Goal: Task Accomplishment & Management: Manage account settings

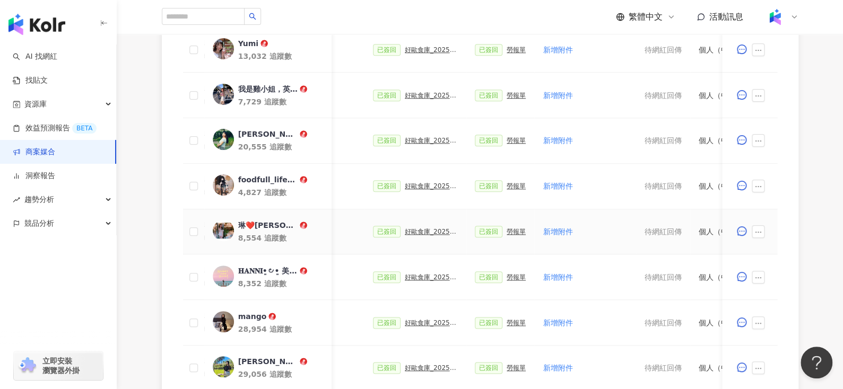
scroll to position [637, 0]
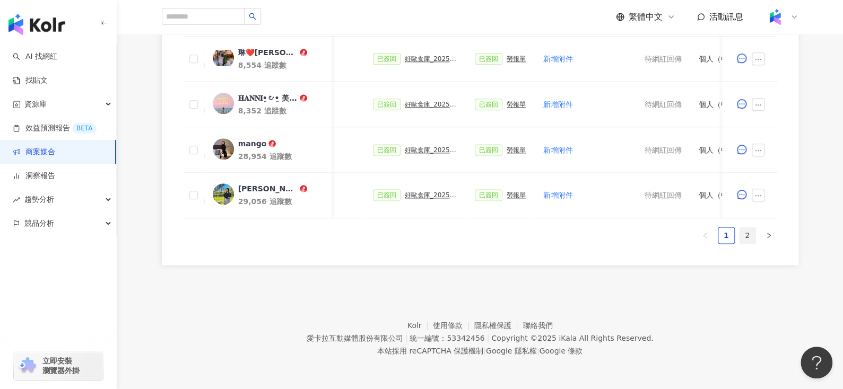
click at [752, 232] on link "2" at bounding box center [747, 236] width 16 height 16
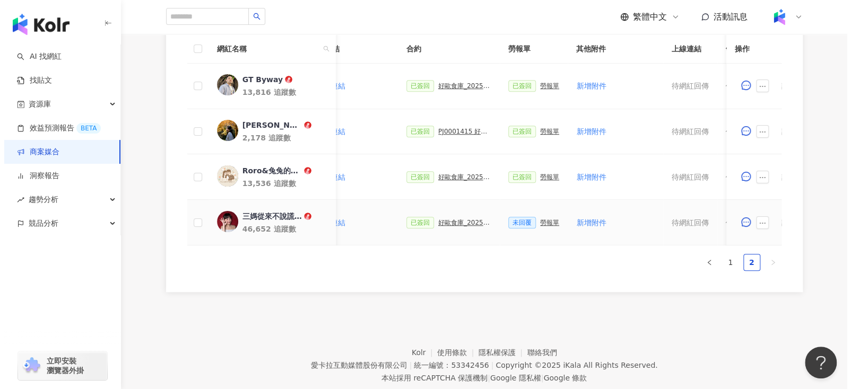
scroll to position [0, 461]
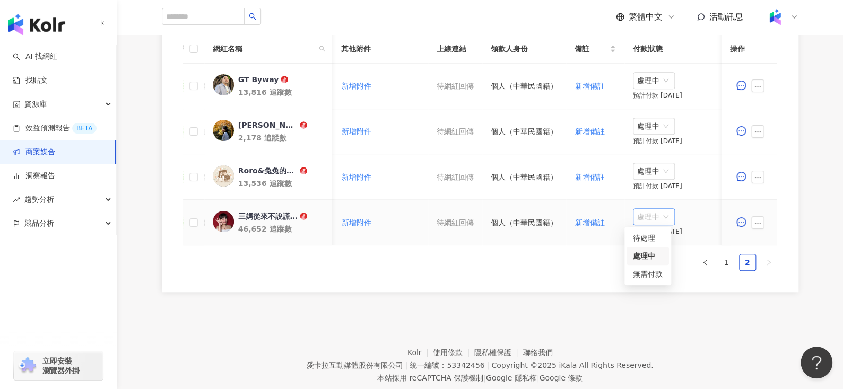
click at [640, 213] on span "處理中" at bounding box center [653, 217] width 33 height 16
click at [643, 236] on div "待處理" at bounding box center [648, 238] width 30 height 12
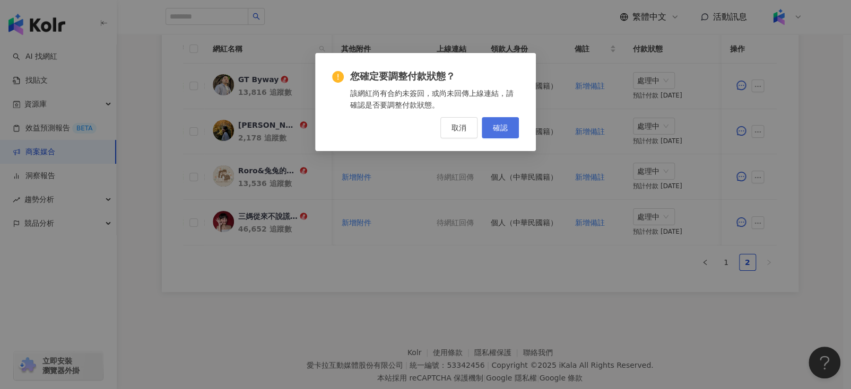
click at [495, 126] on span "確認" at bounding box center [500, 128] width 15 height 8
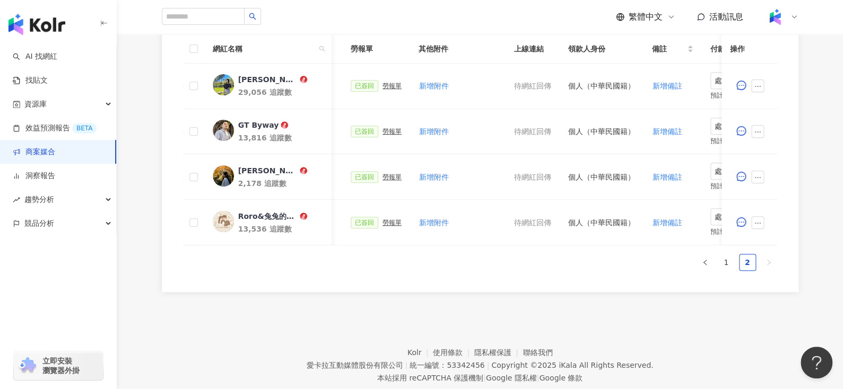
scroll to position [0, 378]
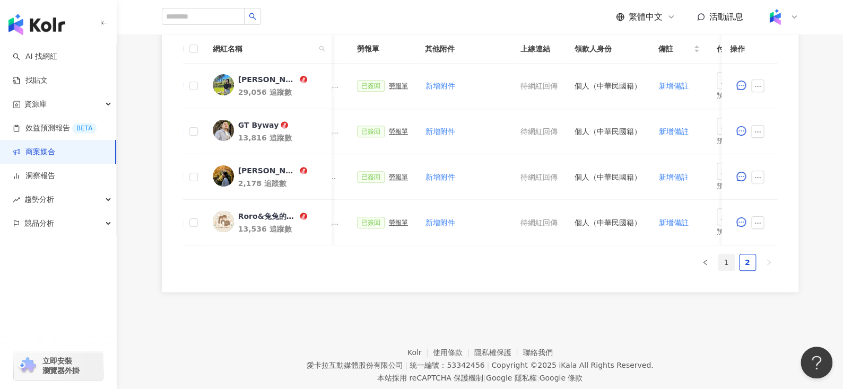
click at [726, 265] on link "1" at bounding box center [726, 263] width 16 height 16
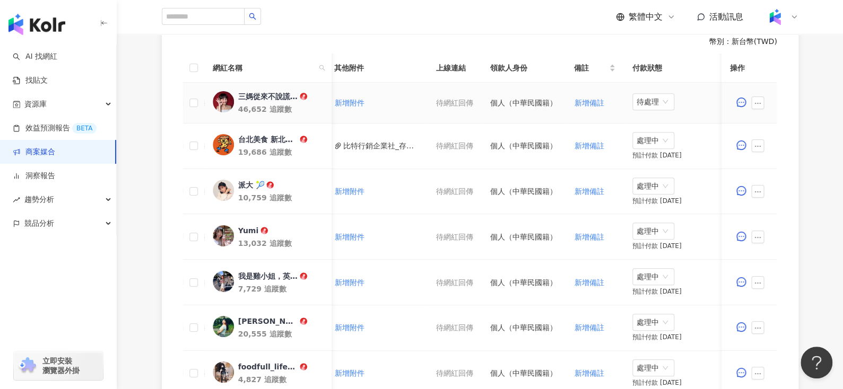
scroll to position [0, 344]
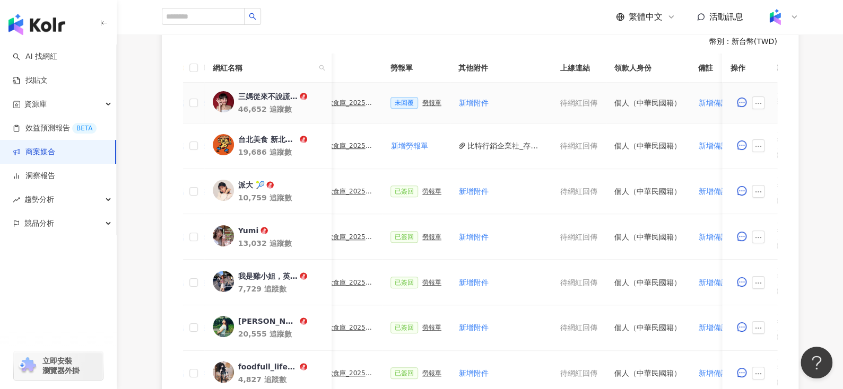
click at [431, 105] on div "勞報單" at bounding box center [431, 102] width 19 height 7
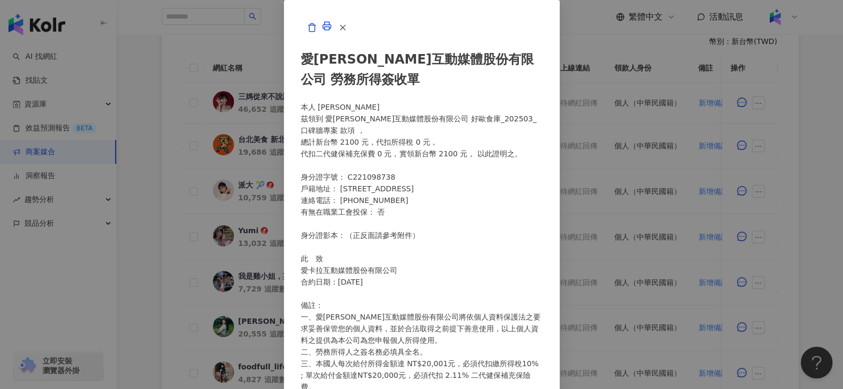
scroll to position [205, 0]
click at [353, 38] on button "button" at bounding box center [342, 27] width 21 height 21
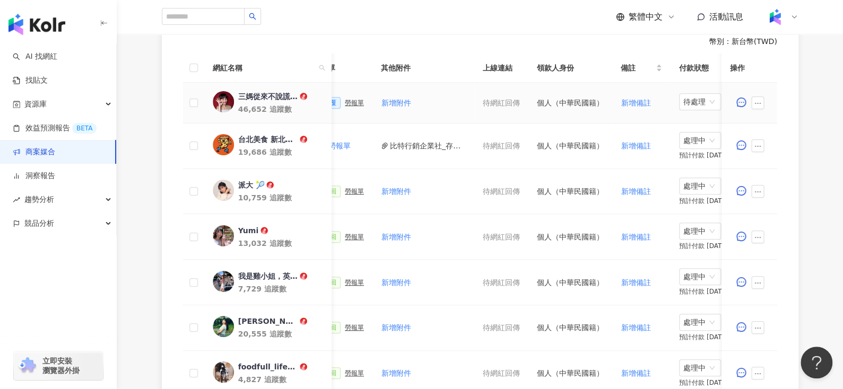
scroll to position [0, 400]
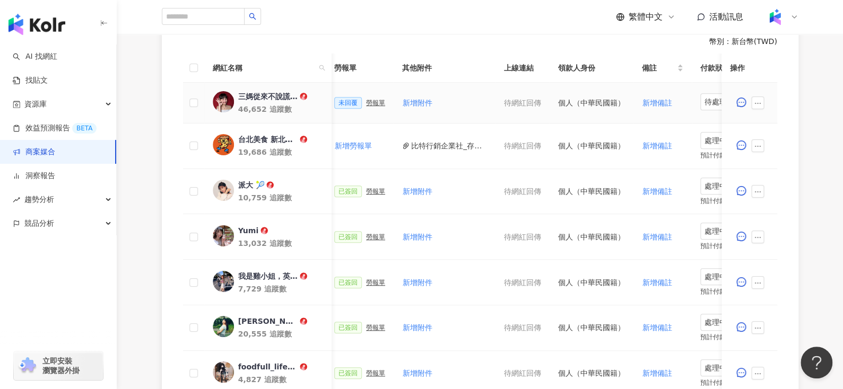
click at [368, 99] on div "勞報單" at bounding box center [375, 102] width 19 height 7
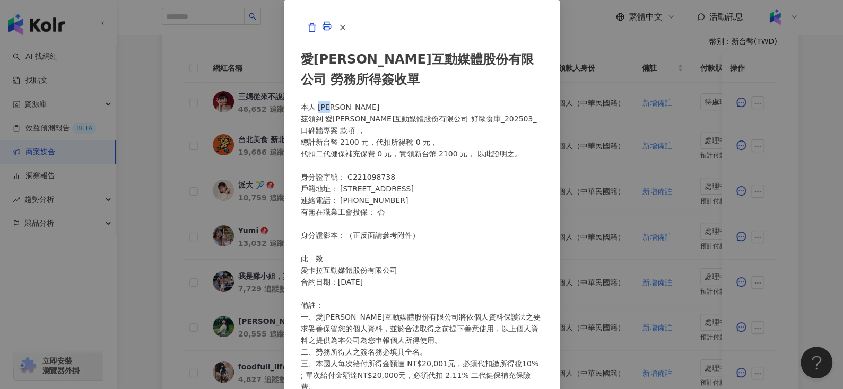
drag, startPoint x: 247, startPoint y: 129, endPoint x: 323, endPoint y: 127, distance: 75.4
click at [323, 127] on div "愛卡拉互動媒體股份有限公司 勞務所得簽收單 本人 蔡舜柔 茲領到 愛卡拉互動媒體股份有限公司 好歐食庫_202503_口碑牆專案 款項 ， 總計新台幣 210…" at bounding box center [422, 281] width 242 height 486
copy div "蔡舜柔"
click at [347, 32] on icon "button" at bounding box center [343, 28] width 10 height 10
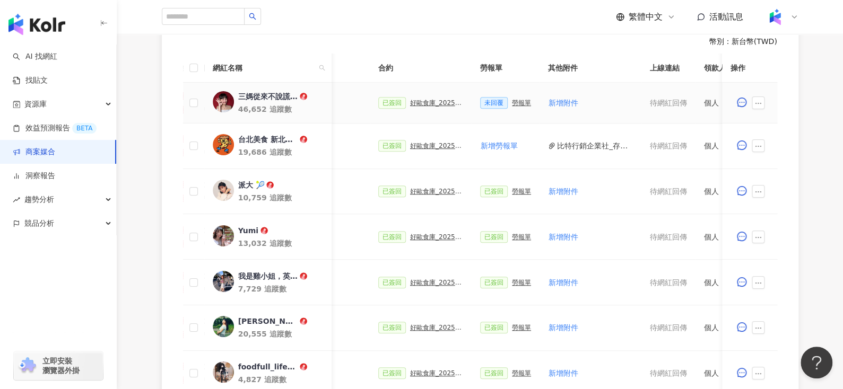
scroll to position [0, 256]
click at [428, 103] on div "好歐食庫_202503_口碑牆專案" at bounding box center [435, 102] width 53 height 7
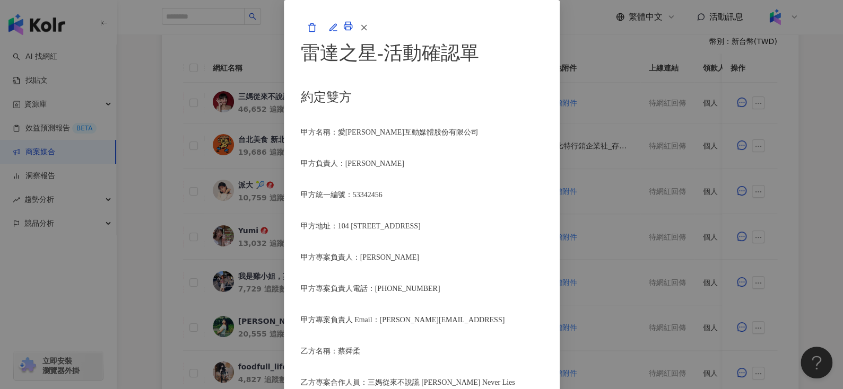
scroll to position [498, 0]
drag, startPoint x: 398, startPoint y: 201, endPoint x: 586, endPoint y: 196, distance: 187.8
copy span "Instagram 影片 1 則、Instagram 限動 1 則"
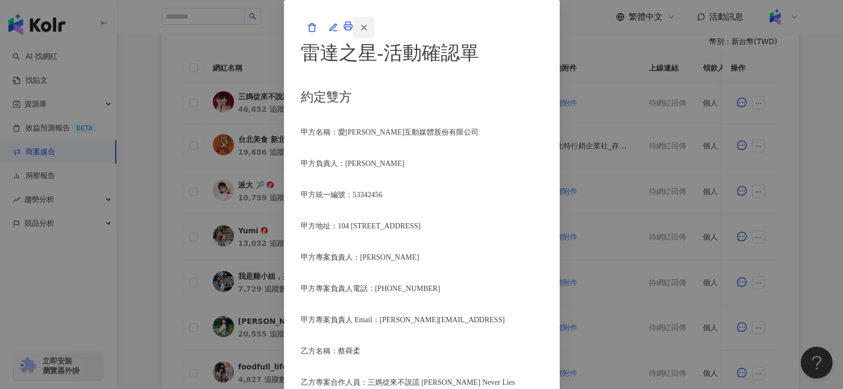
click at [374, 38] on button "button" at bounding box center [363, 27] width 21 height 21
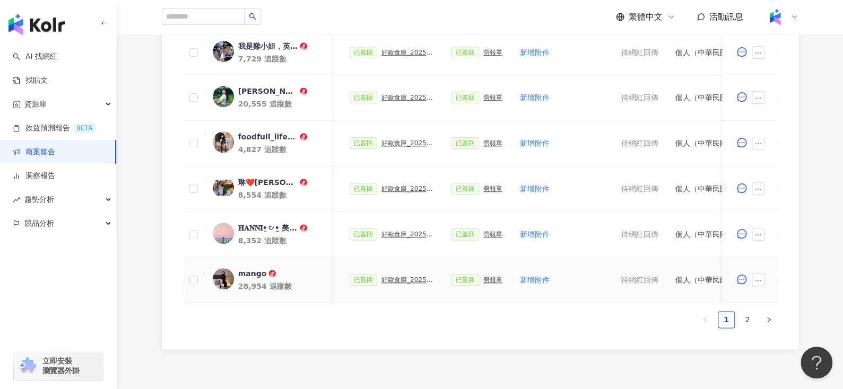
scroll to position [345, 0]
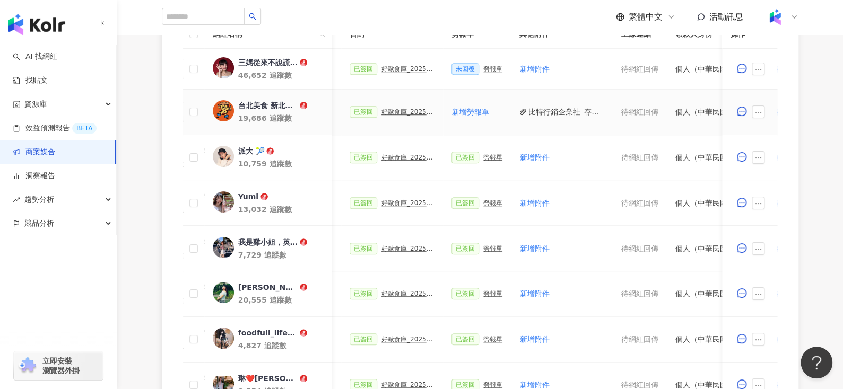
click at [244, 109] on div "台北美食 新北美食 台灣美食(Fooder)" at bounding box center [267, 105] width 59 height 11
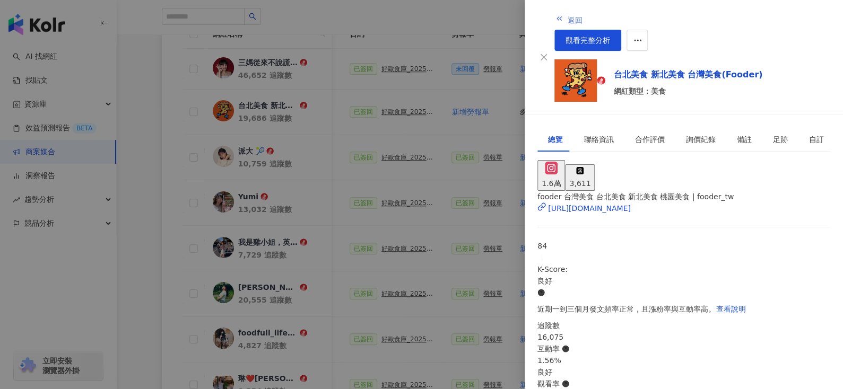
click at [554, 8] on button "返回" at bounding box center [568, 18] width 29 height 21
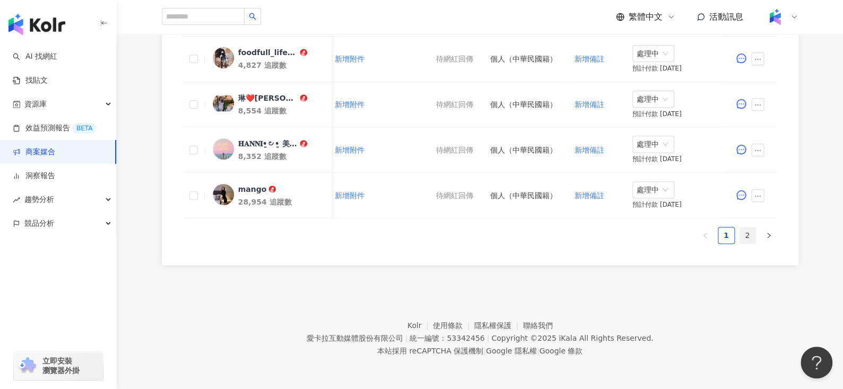
scroll to position [632, 0]
click at [747, 234] on link "2" at bounding box center [747, 236] width 16 height 16
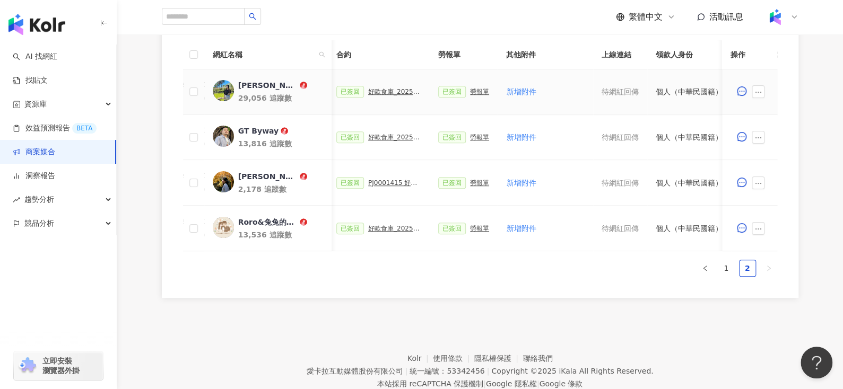
scroll to position [0, 461]
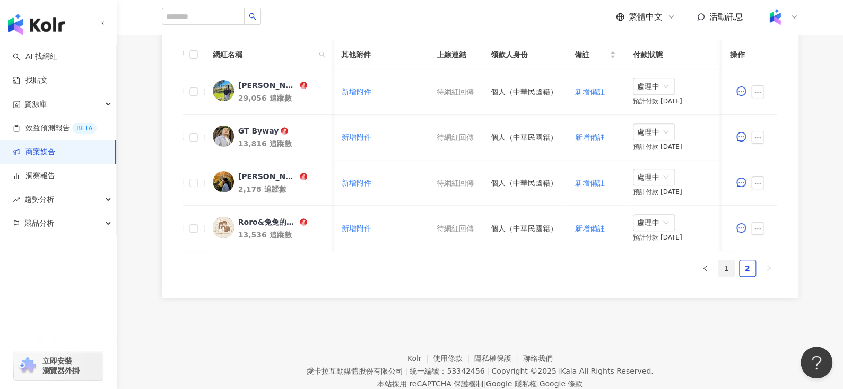
click at [721, 274] on link "1" at bounding box center [726, 268] width 16 height 16
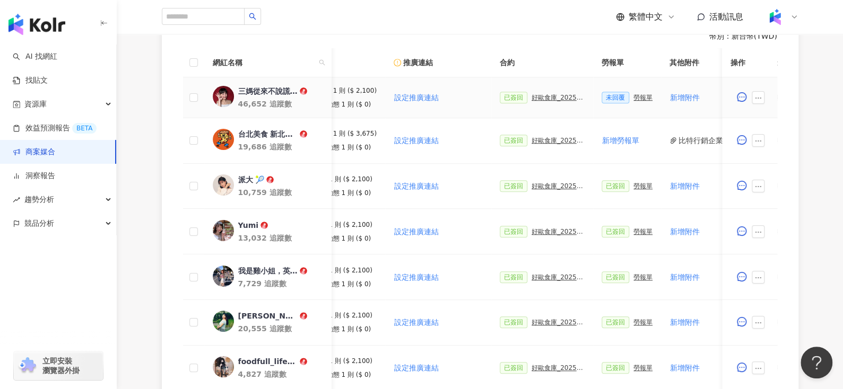
scroll to position [0, 0]
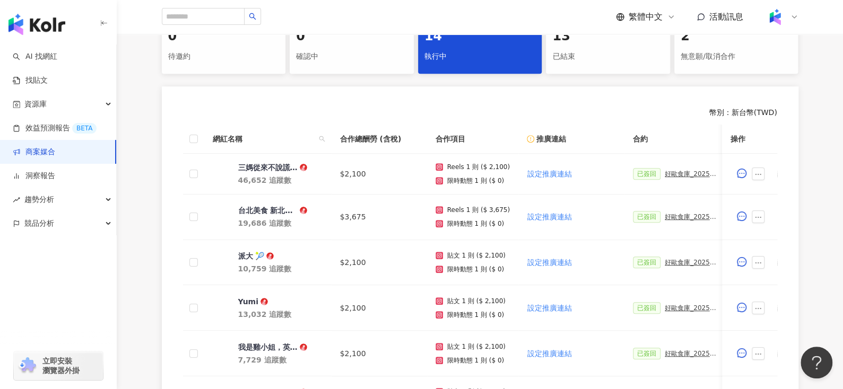
scroll to position [303, 0]
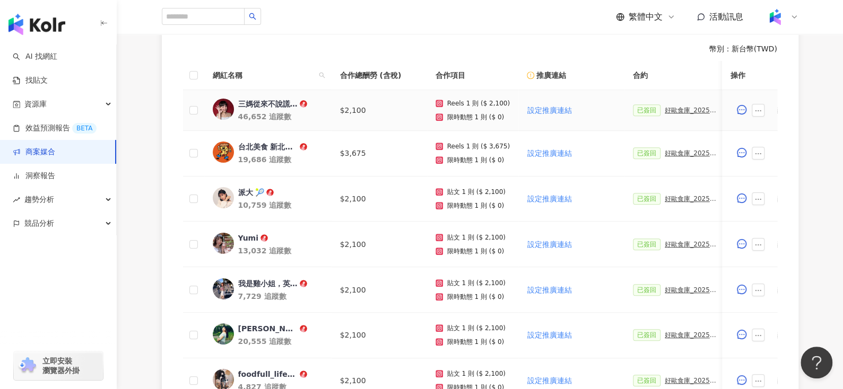
click at [259, 102] on div "三媽從來不說謊 Sama Never Lies" at bounding box center [267, 104] width 59 height 11
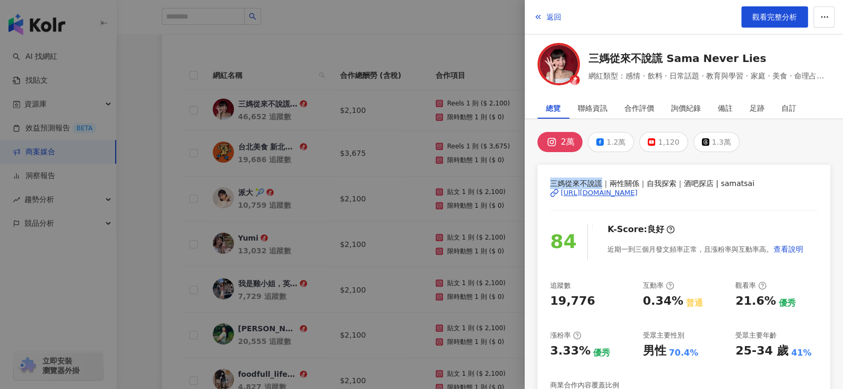
drag, startPoint x: 549, startPoint y: 182, endPoint x: 600, endPoint y: 174, distance: 51.5
click at [600, 174] on div "三媽從來不說謊｜兩性關係｜自我探索｜酒吧探店 | samatsai [URL][DOMAIN_NAME] 84 K-Score : 良好 近期一到三個月發文頻…" at bounding box center [683, 333] width 293 height 336
copy span "三媽從來不說謊"
click at [547, 18] on span "返回" at bounding box center [553, 17] width 15 height 8
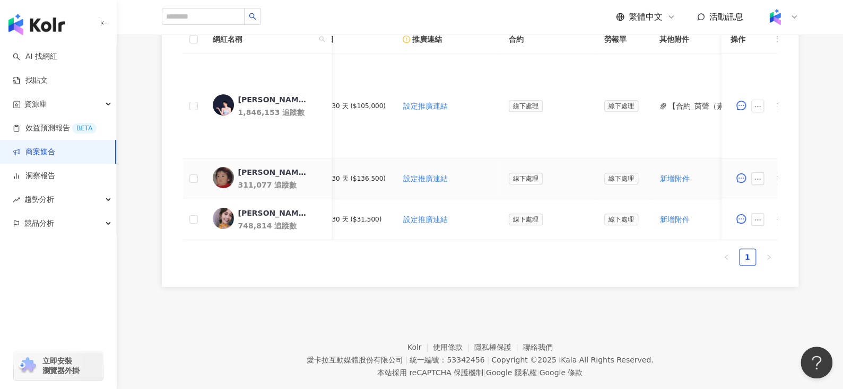
scroll to position [0, 433]
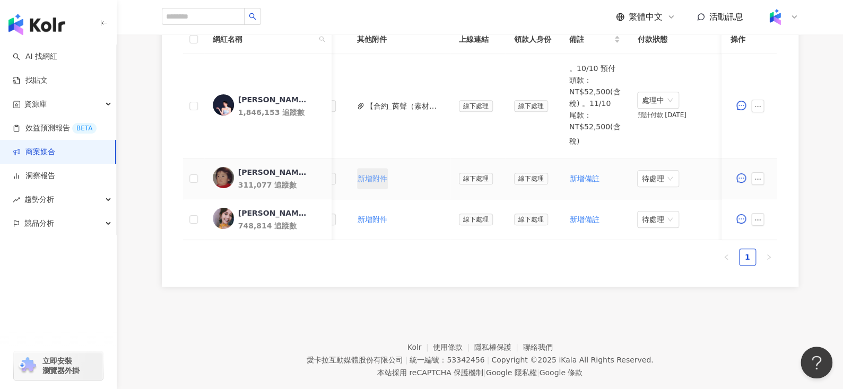
click at [361, 178] on span "新增附件" at bounding box center [373, 179] width 30 height 8
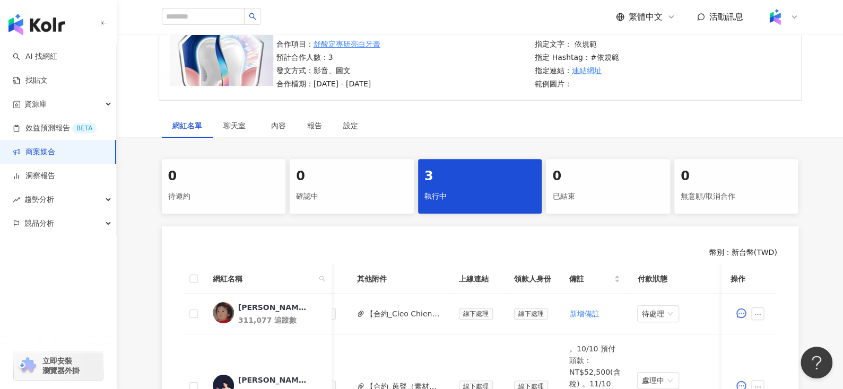
scroll to position [99, 0]
